Goal: Task Accomplishment & Management: Manage account settings

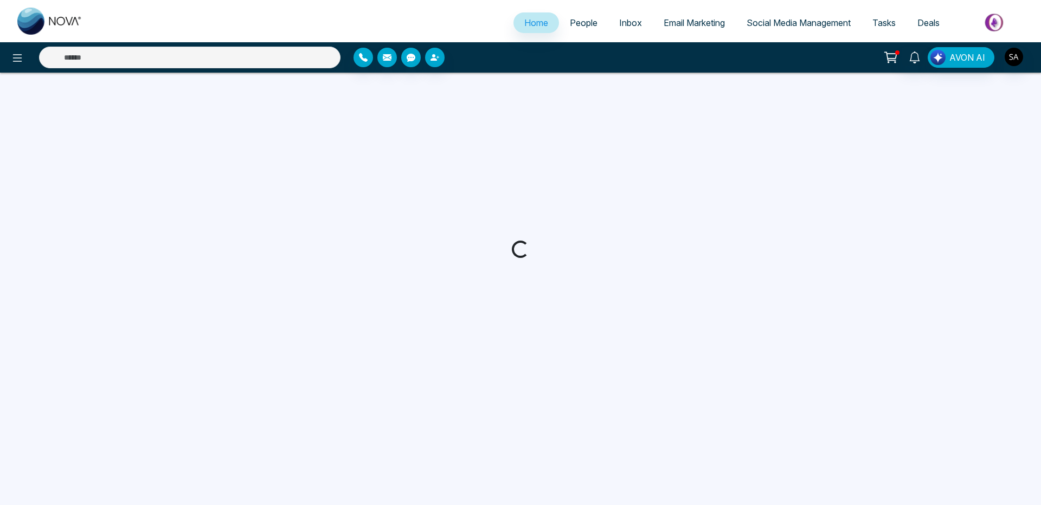
select select "*"
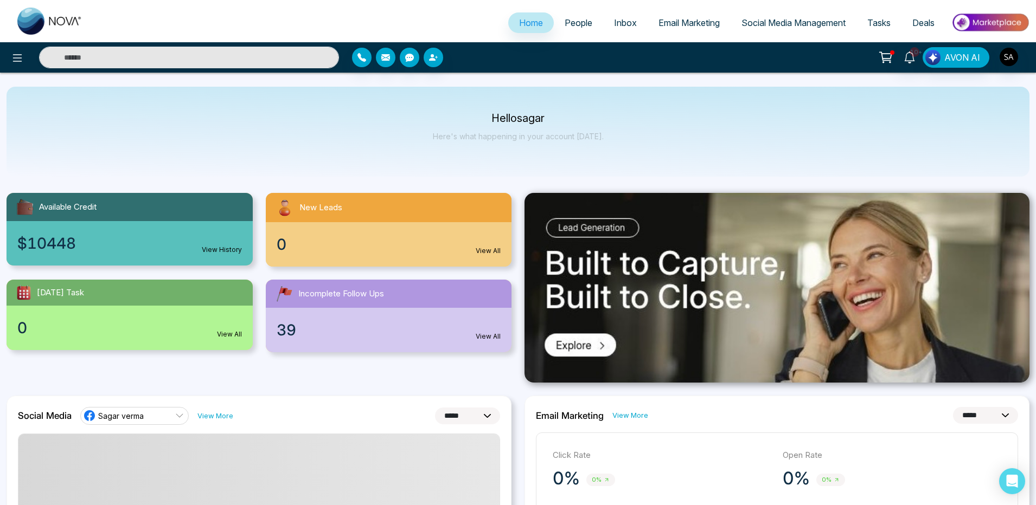
click at [573, 29] on link "People" at bounding box center [578, 22] width 49 height 21
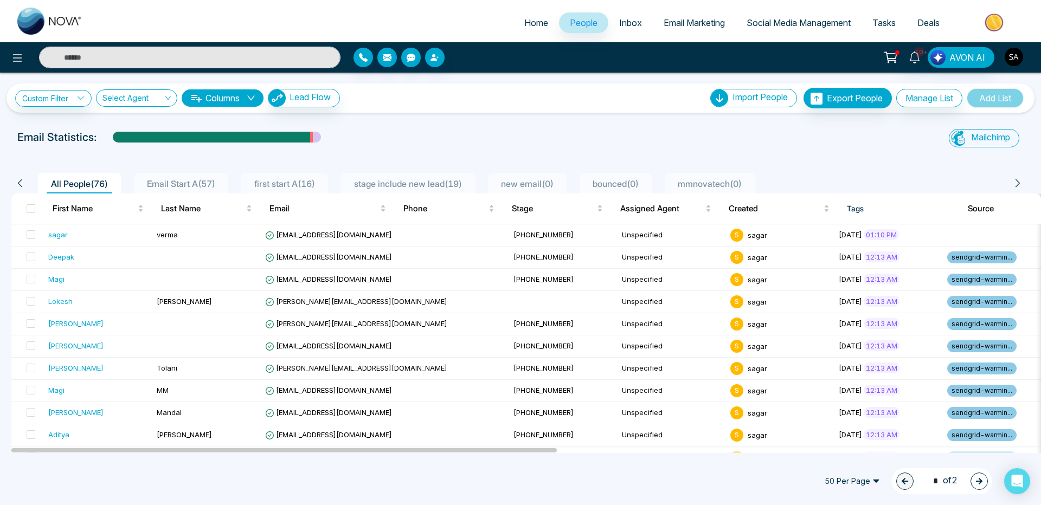
click at [1019, 52] on img "button" at bounding box center [1014, 57] width 18 height 18
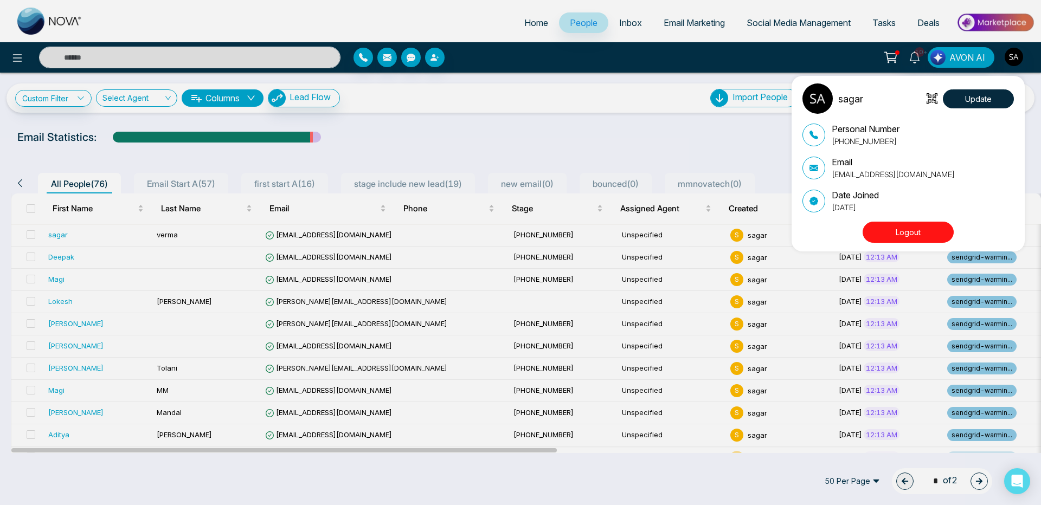
click at [900, 229] on button "Logout" at bounding box center [908, 232] width 91 height 21
